Goal: Task Accomplishment & Management: Use online tool/utility

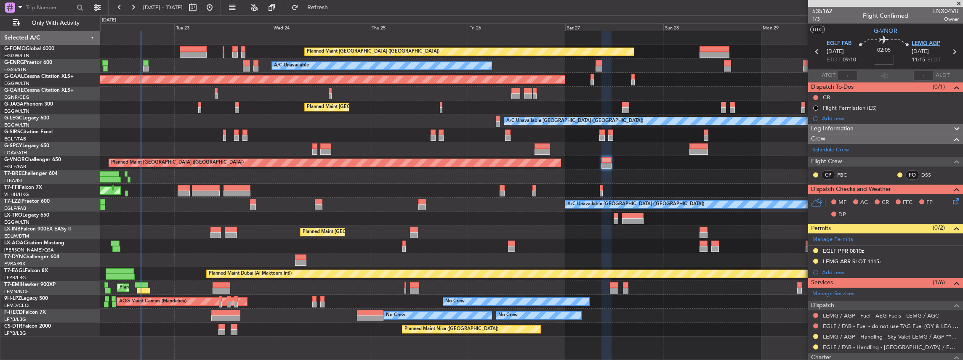
click at [926, 43] on span "LEMG AGP" at bounding box center [925, 44] width 29 height 8
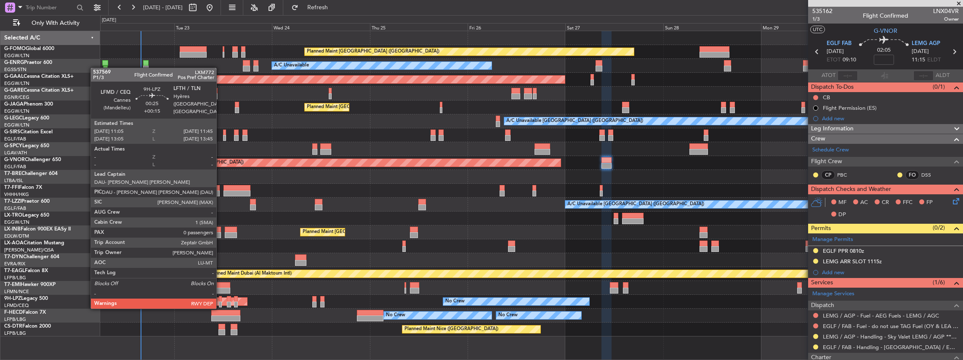
click at [220, 300] on div at bounding box center [220, 299] width 3 height 6
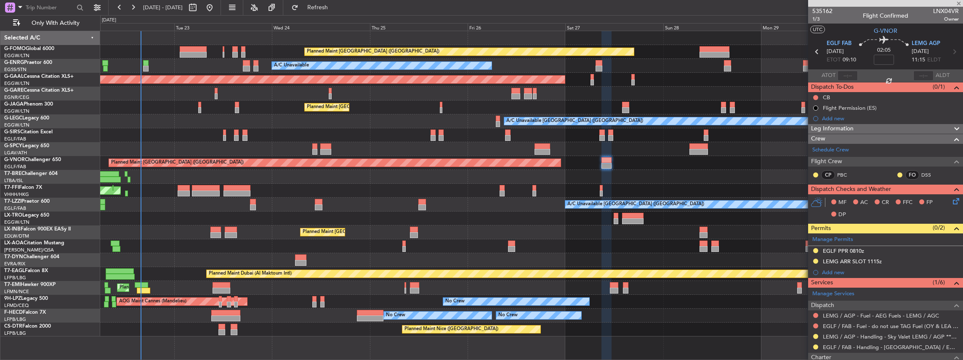
type input "+00:15"
type input "0"
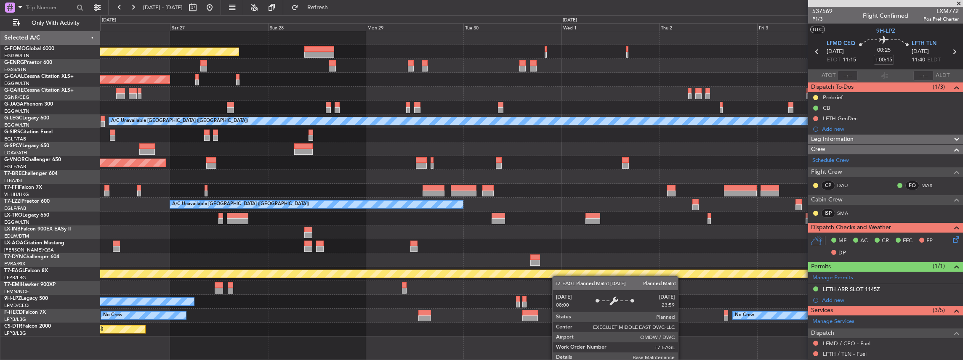
click at [188, 270] on div "Planned Maint [GEOGRAPHIC_DATA] ([GEOGRAPHIC_DATA]) A/C Unavailable Planned [GE…" at bounding box center [531, 183] width 862 height 305
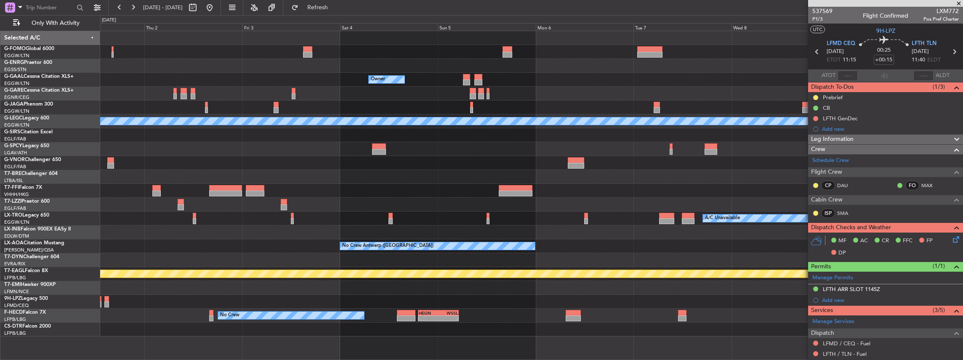
click at [201, 264] on div "Owner Owner A/C Unavailable [GEOGRAPHIC_DATA] ([GEOGRAPHIC_DATA]) A/C Unavailab…" at bounding box center [531, 183] width 862 height 305
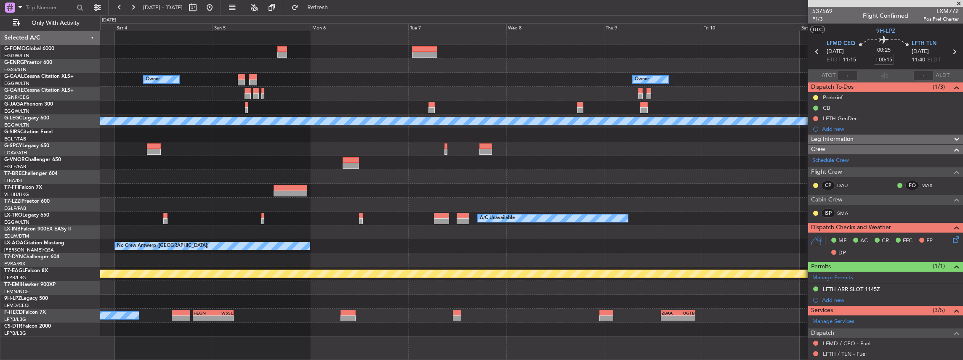
click at [328, 256] on div at bounding box center [531, 260] width 862 height 14
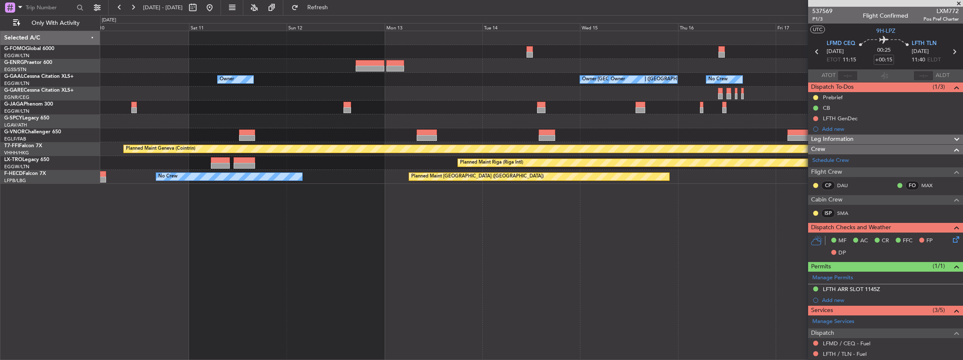
click at [186, 313] on div "Owner Owner [GEOGRAPHIC_DATA] ([GEOGRAPHIC_DATA]) Owner Owner No Crew Owner Own…" at bounding box center [531, 196] width 863 height 330
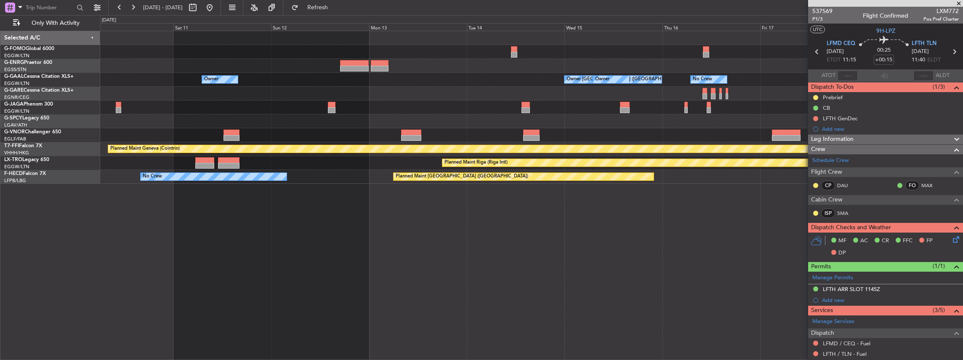
click at [496, 288] on div "Owner Owner [GEOGRAPHIC_DATA] ([GEOGRAPHIC_DATA]) Owner Owner No Crew Owner Own…" at bounding box center [531, 196] width 863 height 330
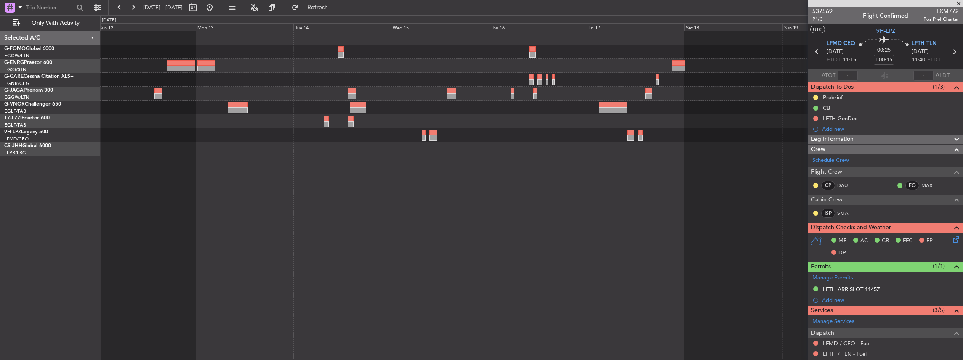
click at [429, 140] on div at bounding box center [433, 138] width 8 height 6
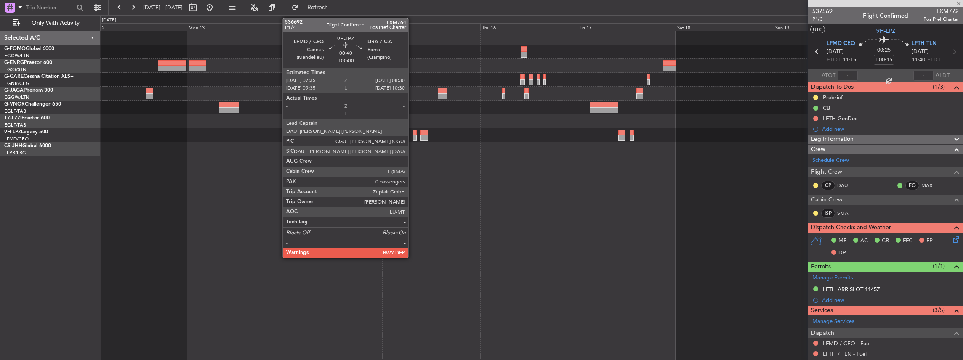
click at [413, 136] on div at bounding box center [415, 138] width 4 height 6
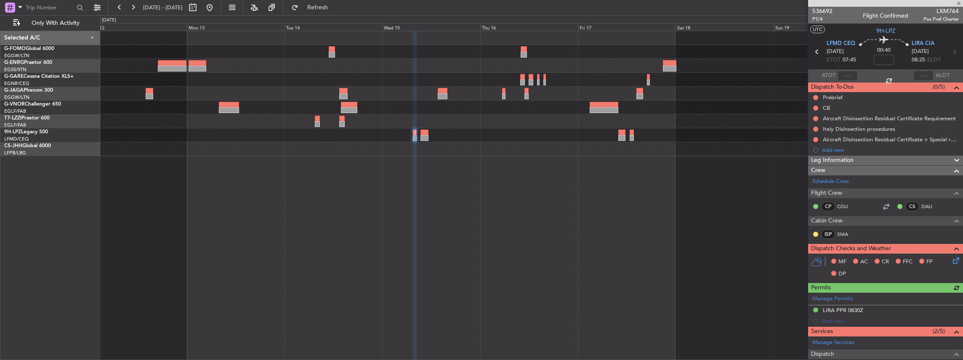
scroll to position [83, 0]
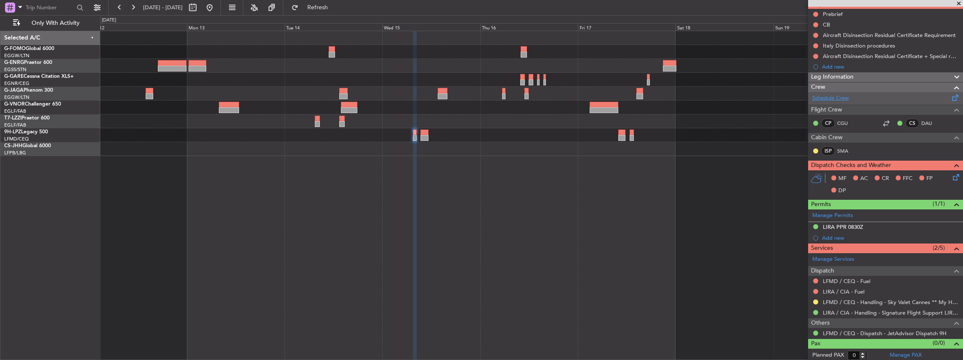
click at [843, 94] on link "Schedule Crew" at bounding box center [830, 98] width 37 height 8
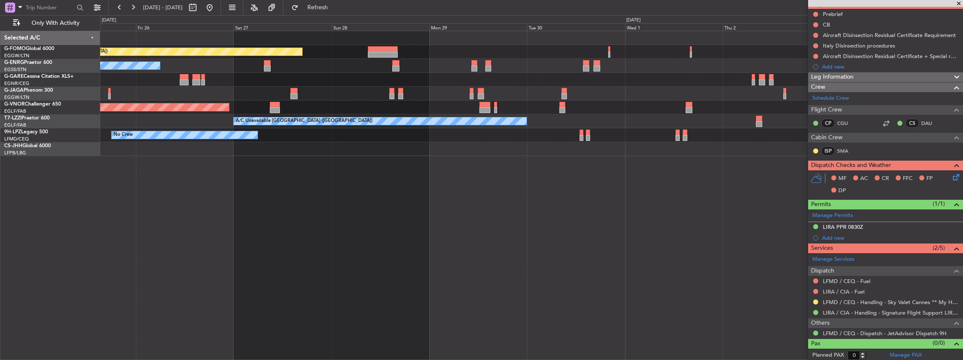
click at [962, 0] on html "[DATE] - [DATE] Refresh Quick Links Only With Activity Planned Maint [GEOGRAPHI…" at bounding box center [481, 180] width 963 height 360
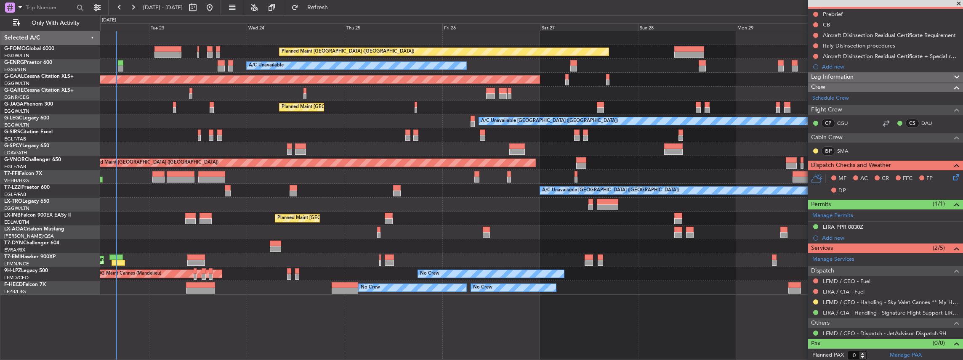
click at [845, 175] on fb-app "[DATE] - [DATE] Refresh Quick Links Only With Activity Planned Maint [GEOGRAPHI…" at bounding box center [481, 183] width 963 height 354
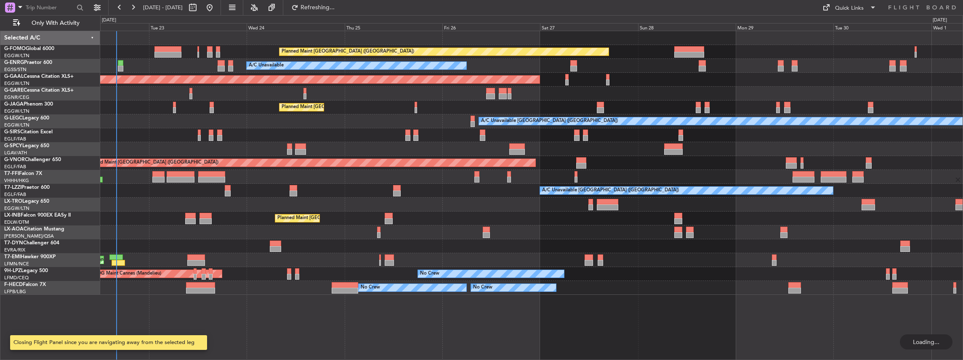
scroll to position [0, 0]
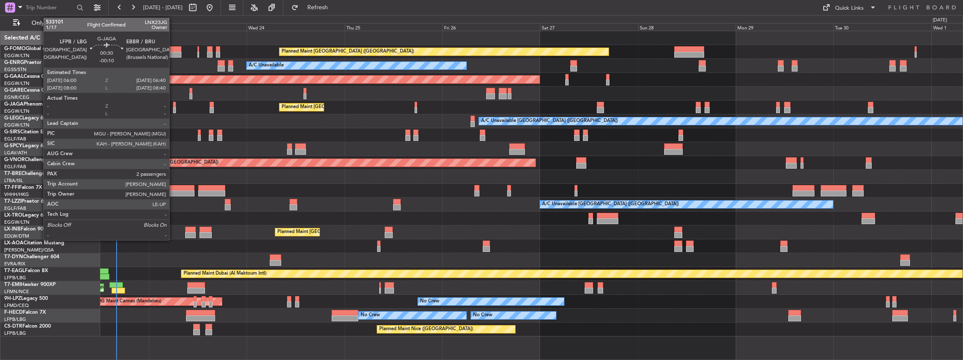
click at [173, 108] on div at bounding box center [174, 110] width 3 height 6
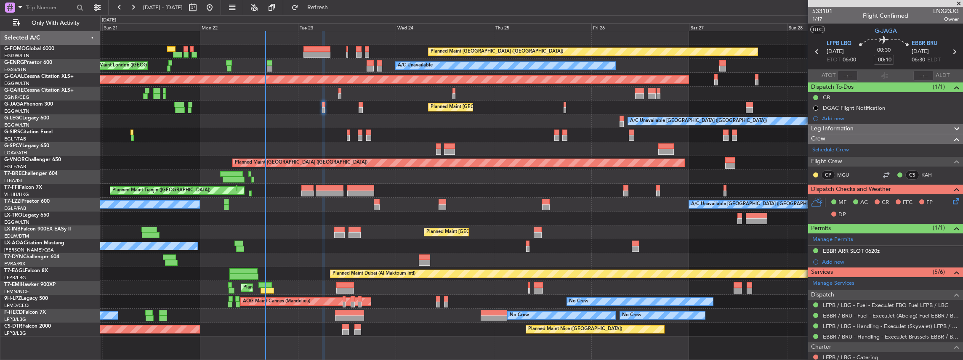
click at [441, 181] on div at bounding box center [531, 177] width 862 height 14
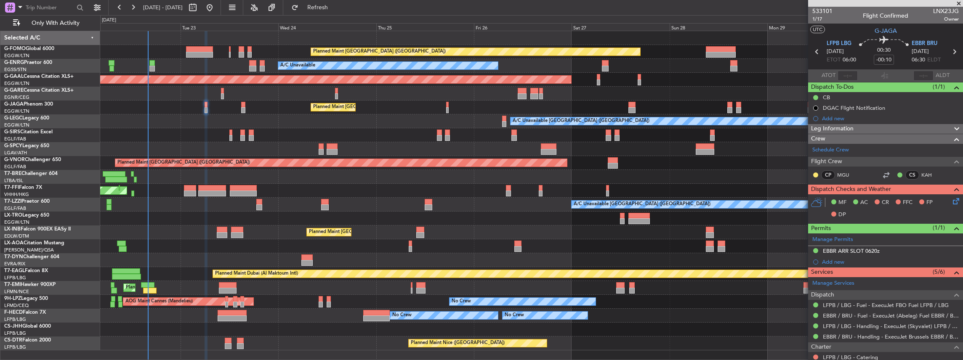
click at [434, 172] on div "Planned Maint [GEOGRAPHIC_DATA] ([GEOGRAPHIC_DATA]) A/C Unavailable AOG Maint […" at bounding box center [531, 190] width 862 height 319
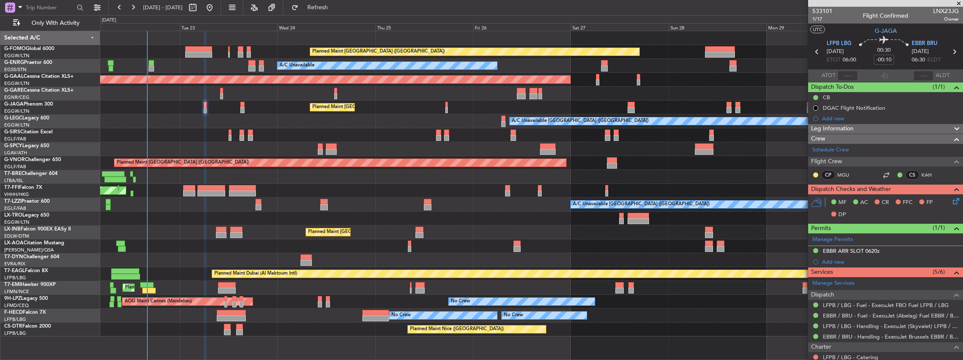
click at [947, 12] on span "LNX23JG" at bounding box center [946, 11] width 26 height 9
click at [946, 12] on span "LNX23JG" at bounding box center [946, 11] width 26 height 9
copy span "LNX23JG"
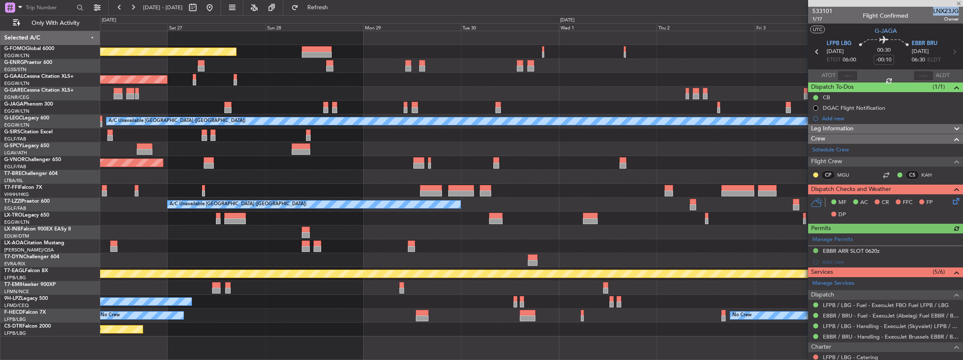
click at [0, 189] on html "[DATE] - [DATE] Refresh Quick Links Only With Activity Planned Maint [GEOGRAPHI…" at bounding box center [481, 180] width 963 height 360
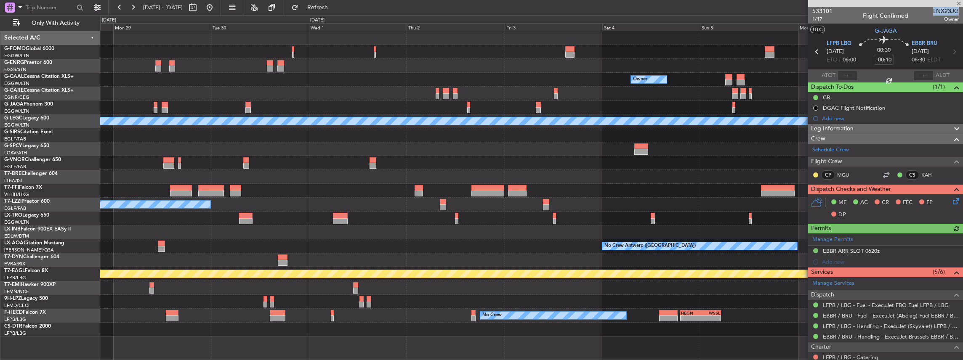
click at [0, 182] on html "[DATE] - [DATE] Refresh Quick Links Only With Activity Planned Maint [GEOGRAPHI…" at bounding box center [481, 180] width 963 height 360
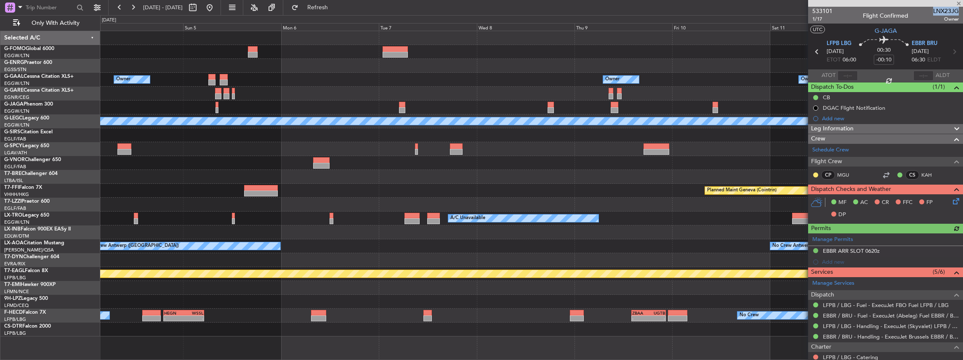
click at [198, 177] on div "Owner Owner Owner A/C Unavailable [GEOGRAPHIC_DATA] ([GEOGRAPHIC_DATA]) Planned…" at bounding box center [531, 183] width 862 height 305
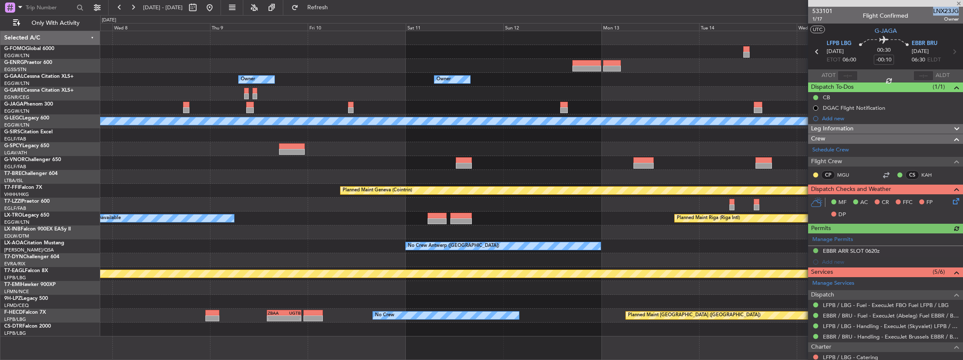
click at [234, 178] on div at bounding box center [531, 177] width 862 height 14
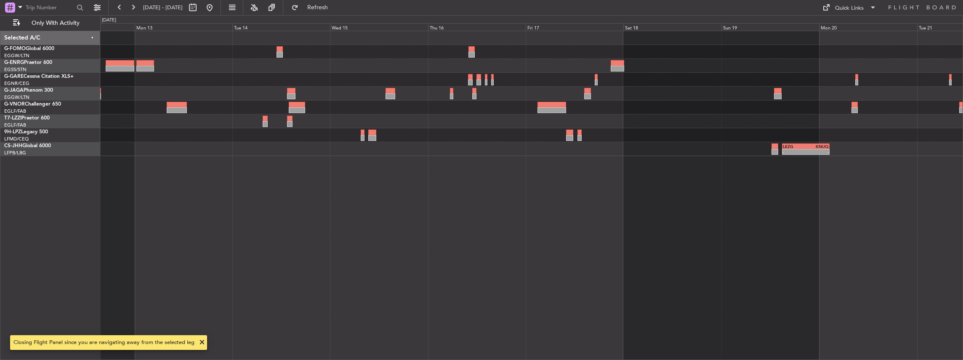
click at [603, 185] on div "- - LEZG 15:00 Z KNUQ 02:35 Z" at bounding box center [531, 196] width 863 height 330
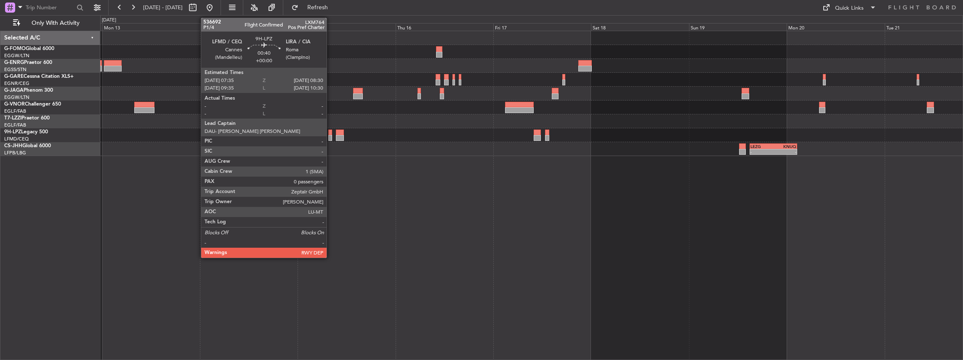
click at [329, 133] on div at bounding box center [330, 133] width 4 height 6
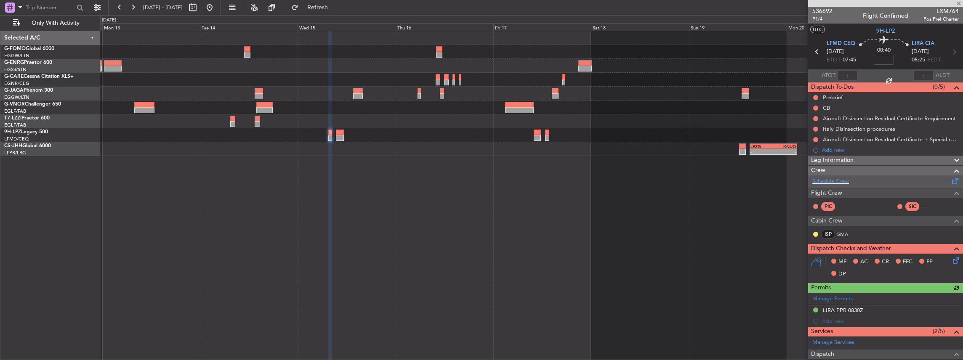
click at [841, 176] on div "Schedule Crew" at bounding box center [885, 181] width 155 height 13
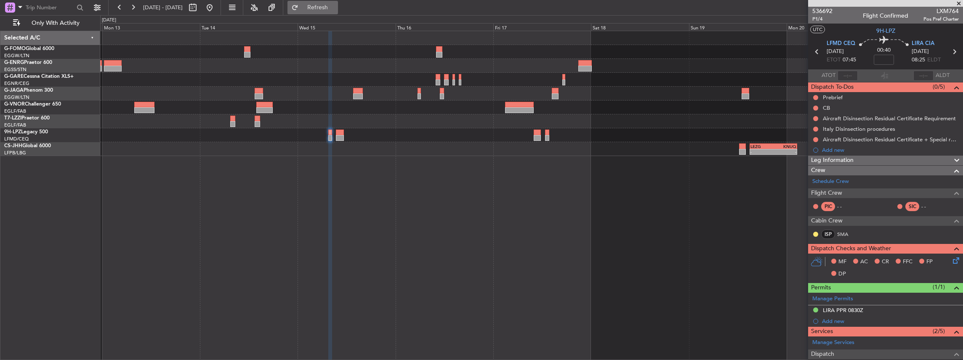
click at [314, 9] on button "Refresh" at bounding box center [312, 7] width 50 height 13
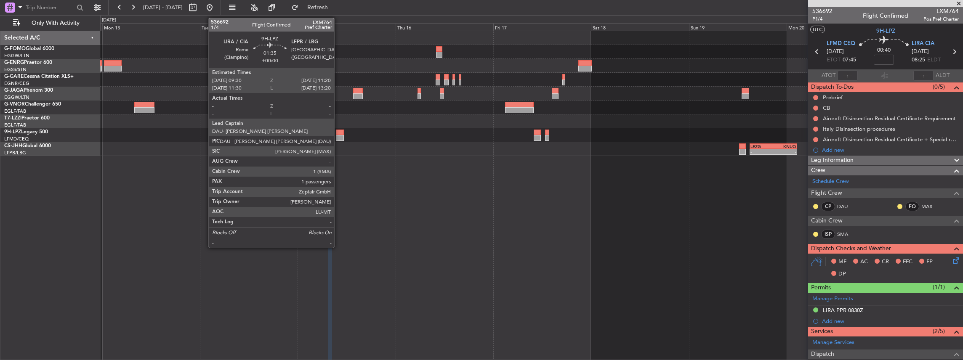
click at [338, 136] on div at bounding box center [340, 138] width 8 height 6
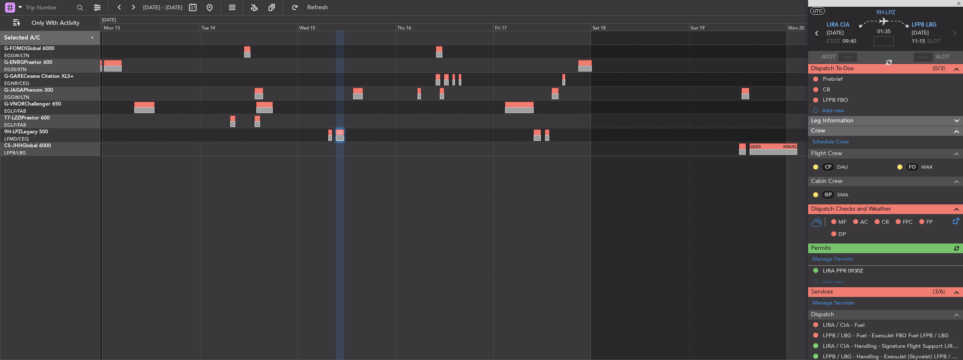
scroll to position [28, 0]
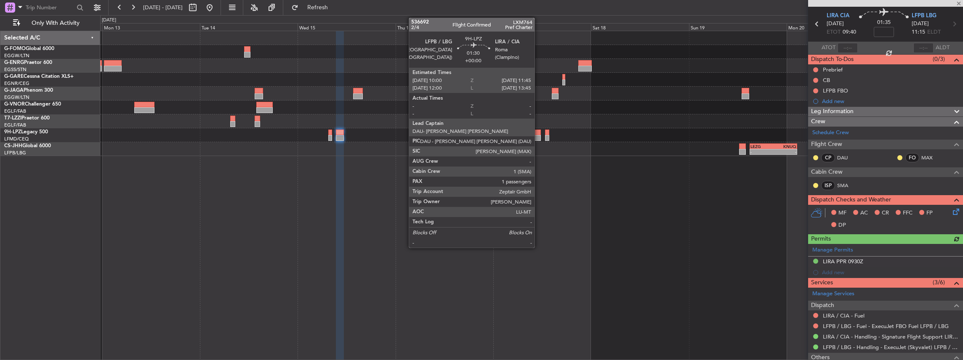
click at [539, 138] on div at bounding box center [536, 138] width 7 height 6
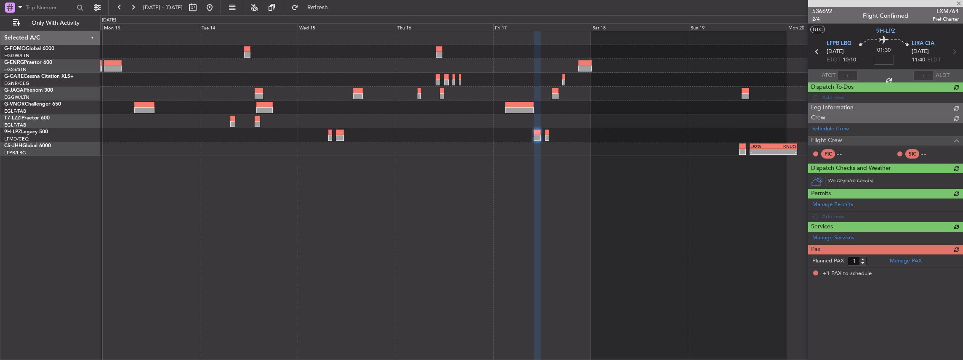
scroll to position [0, 0]
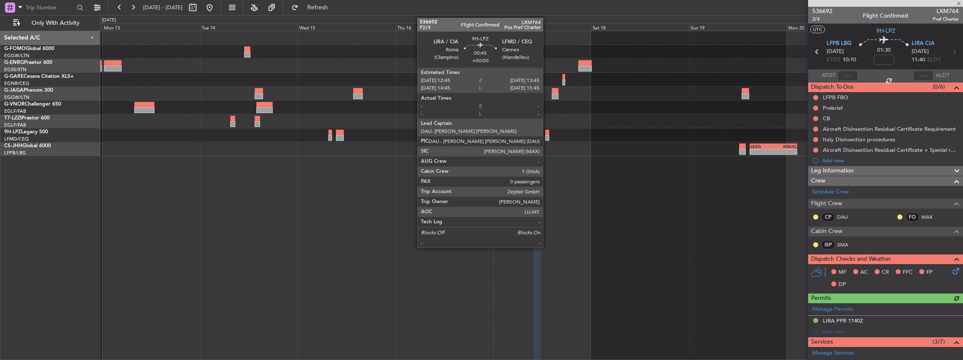
click at [547, 137] on div at bounding box center [547, 138] width 4 height 6
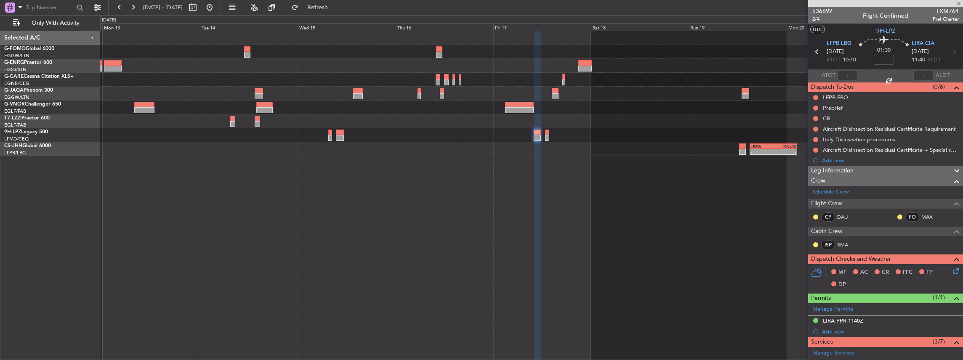
type input "0"
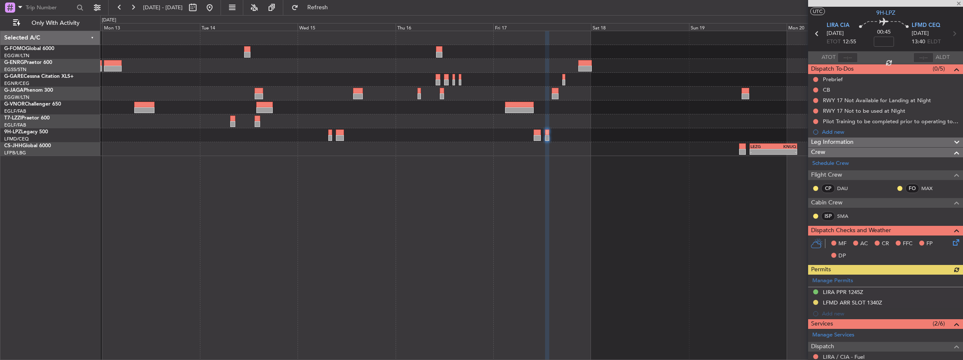
scroll to position [28, 0]
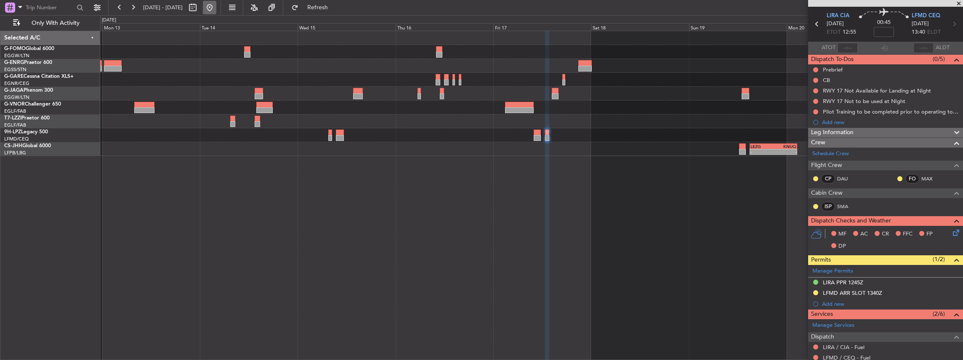
click at [216, 10] on button at bounding box center [209, 7] width 13 height 13
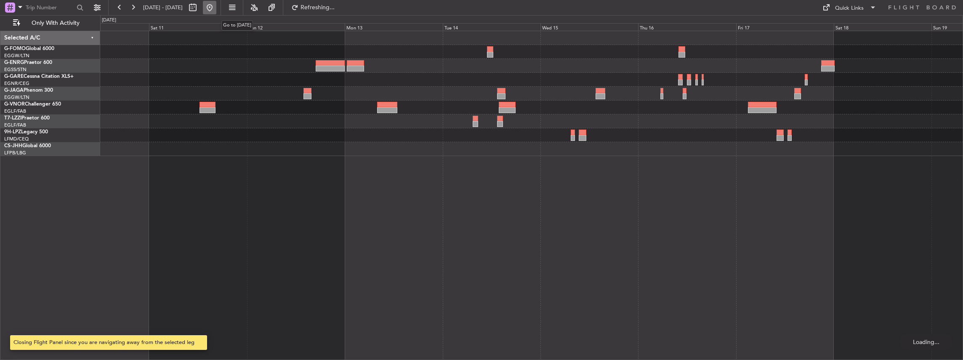
scroll to position [0, 0]
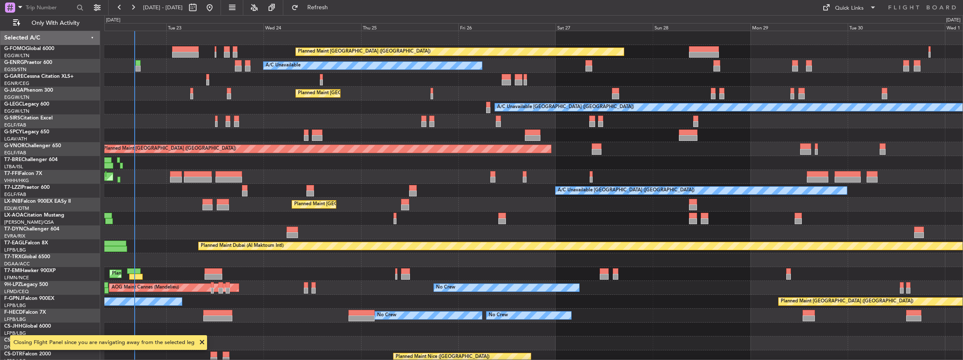
click at [310, 180] on div "Planned Maint [GEOGRAPHIC_DATA] ([GEOGRAPHIC_DATA]) A/C Unavailable AOG Maint […" at bounding box center [533, 196] width 859 height 330
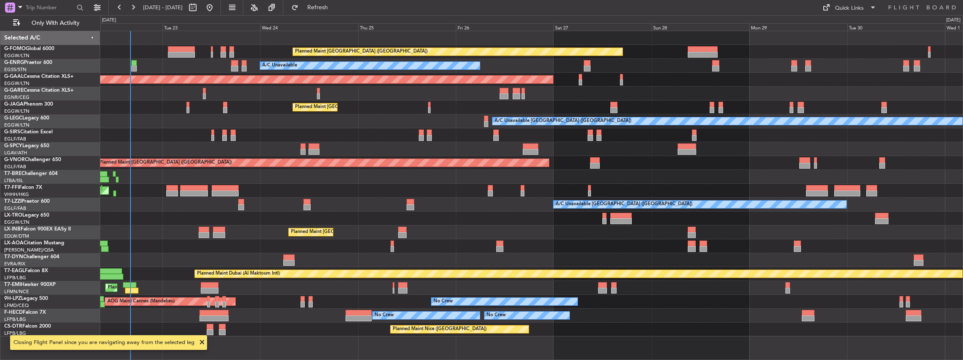
click at [332, 278] on div "Planned Maint [GEOGRAPHIC_DATA] ([GEOGRAPHIC_DATA]) A/C Unavailable AOG Maint […" at bounding box center [531, 183] width 862 height 305
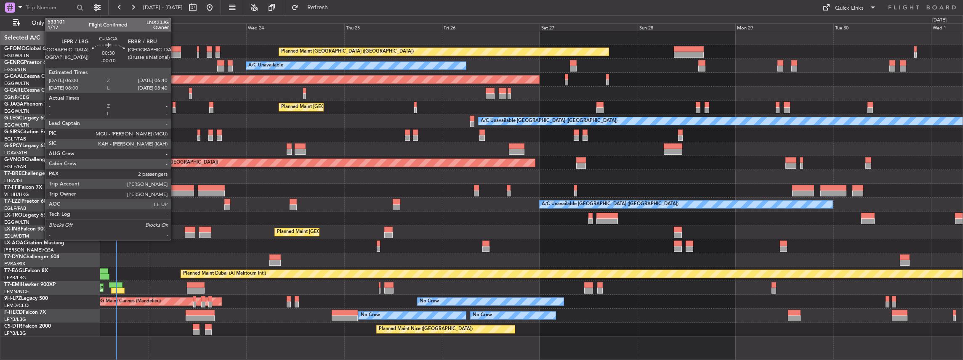
click at [175, 110] on div at bounding box center [173, 110] width 3 height 6
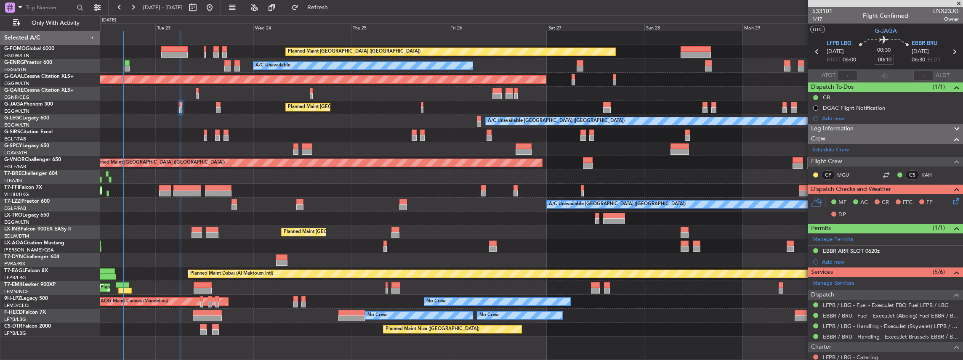
click at [937, 11] on span "LNX23JG" at bounding box center [946, 11] width 26 height 9
copy span "LNX23JG"
